Goal: Book appointment/travel/reservation

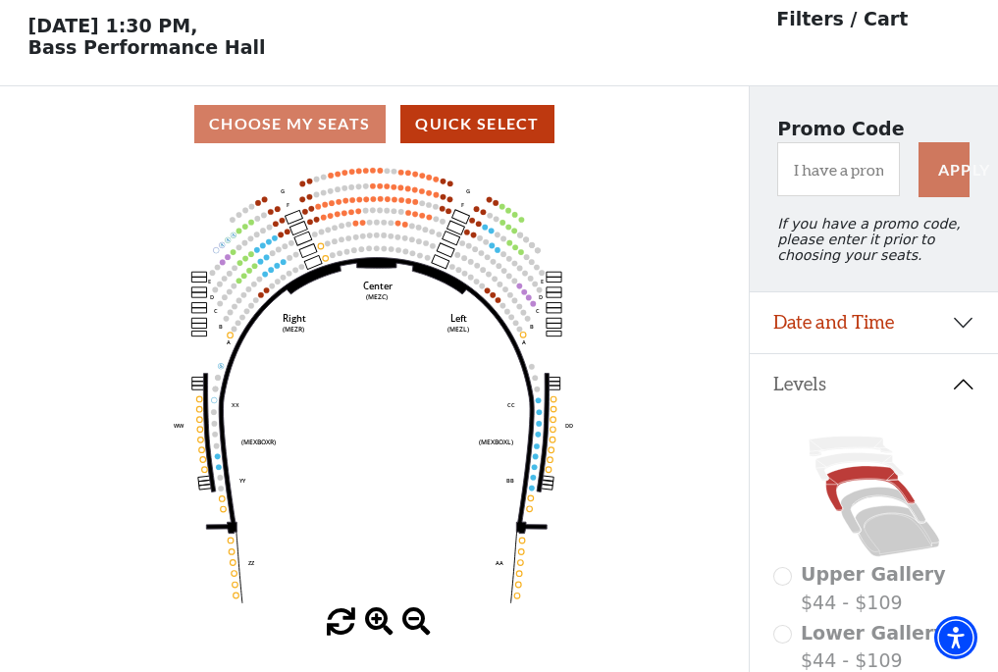
scroll to position [91, 0]
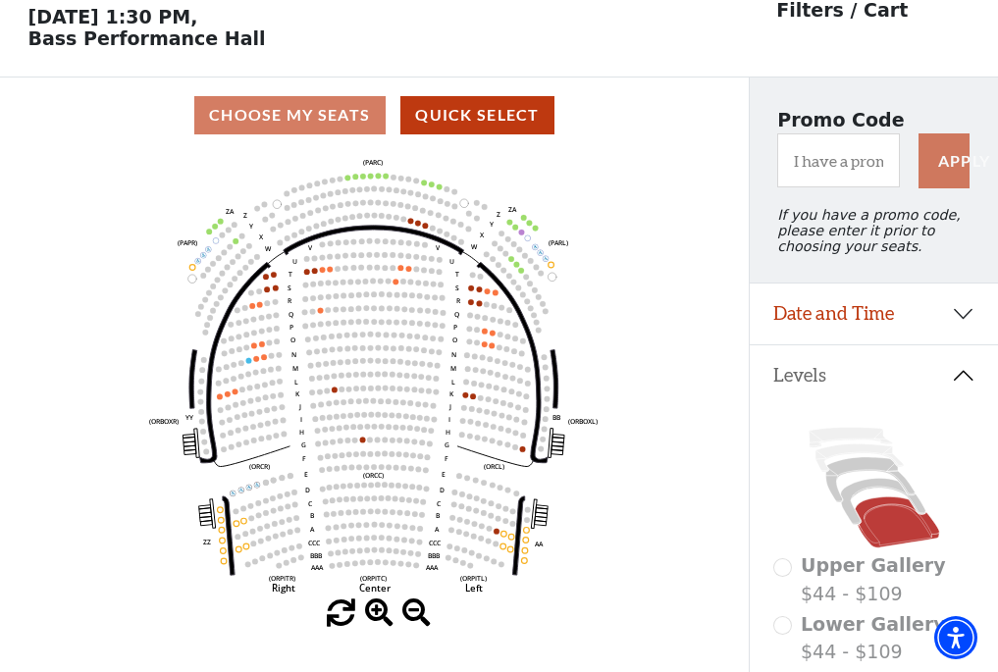
scroll to position [91, 0]
